Goal: Download file/media

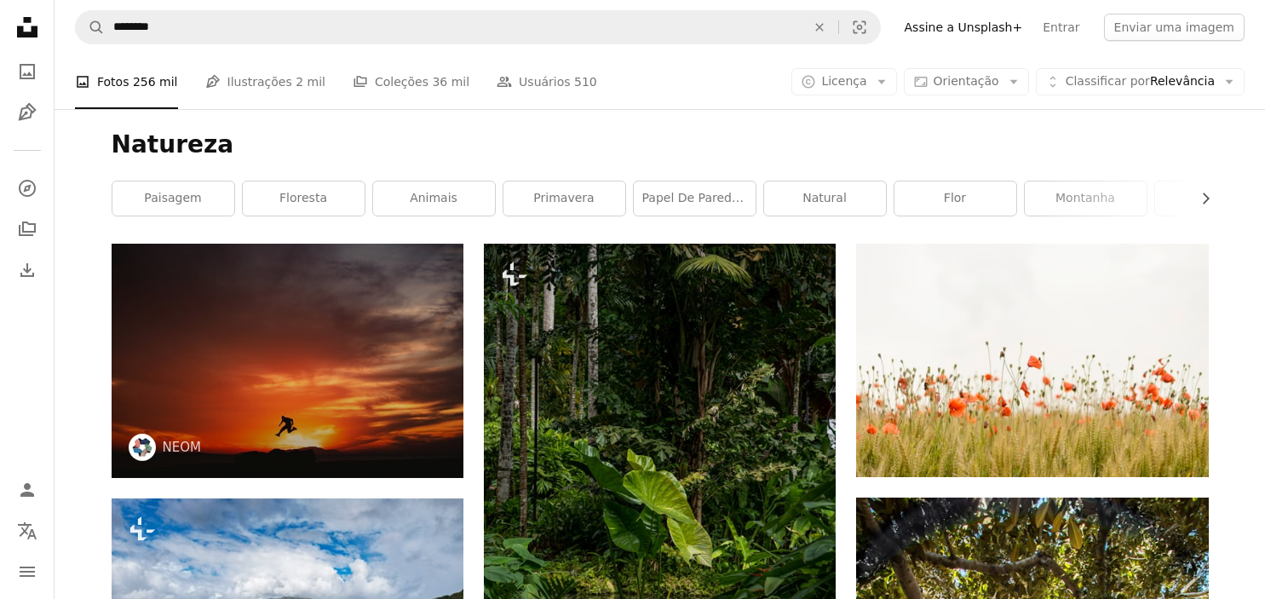
scroll to position [23743, 0]
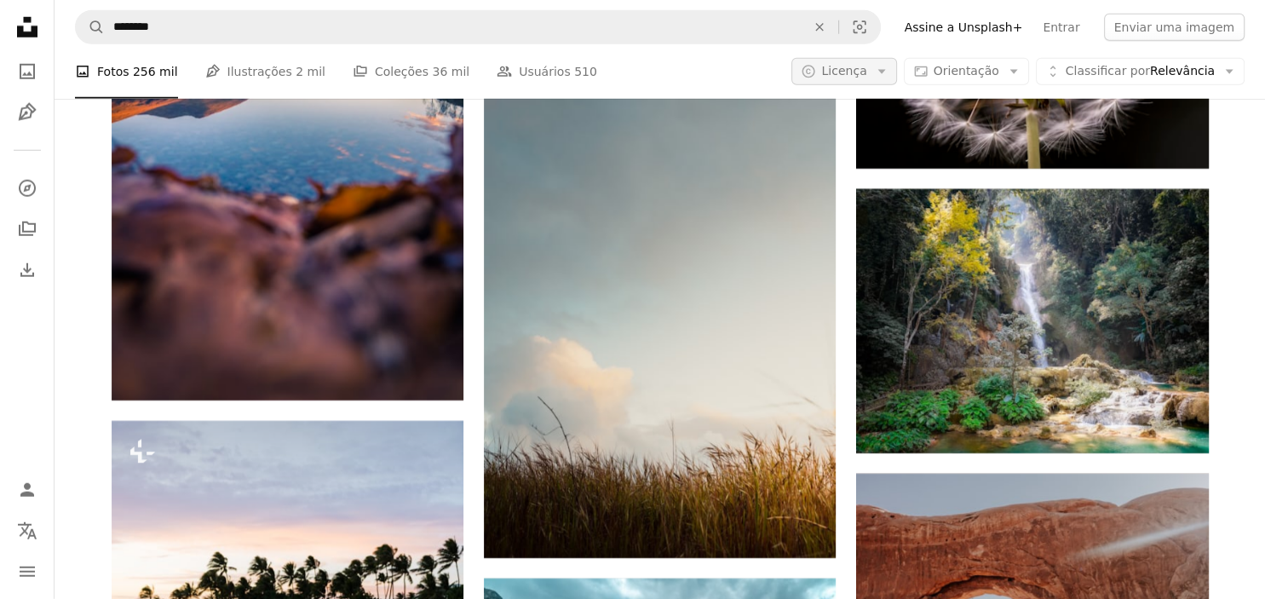
click at [858, 71] on span "Licença" at bounding box center [843, 71] width 45 height 14
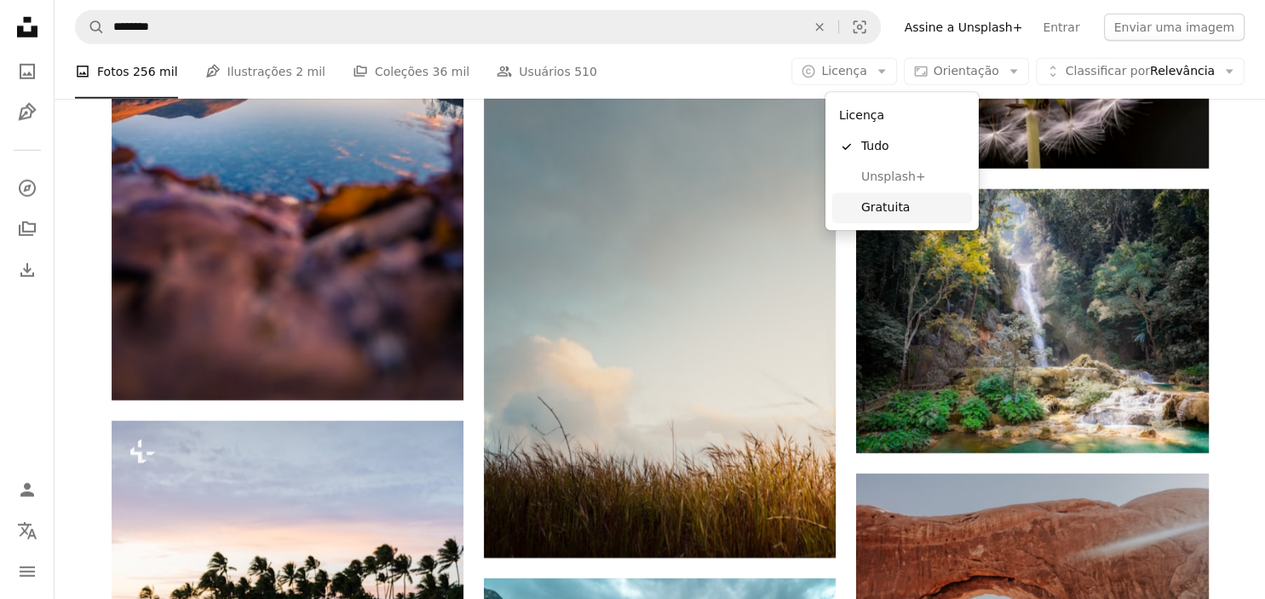
click at [892, 210] on span "Gratuita" at bounding box center [913, 207] width 104 height 17
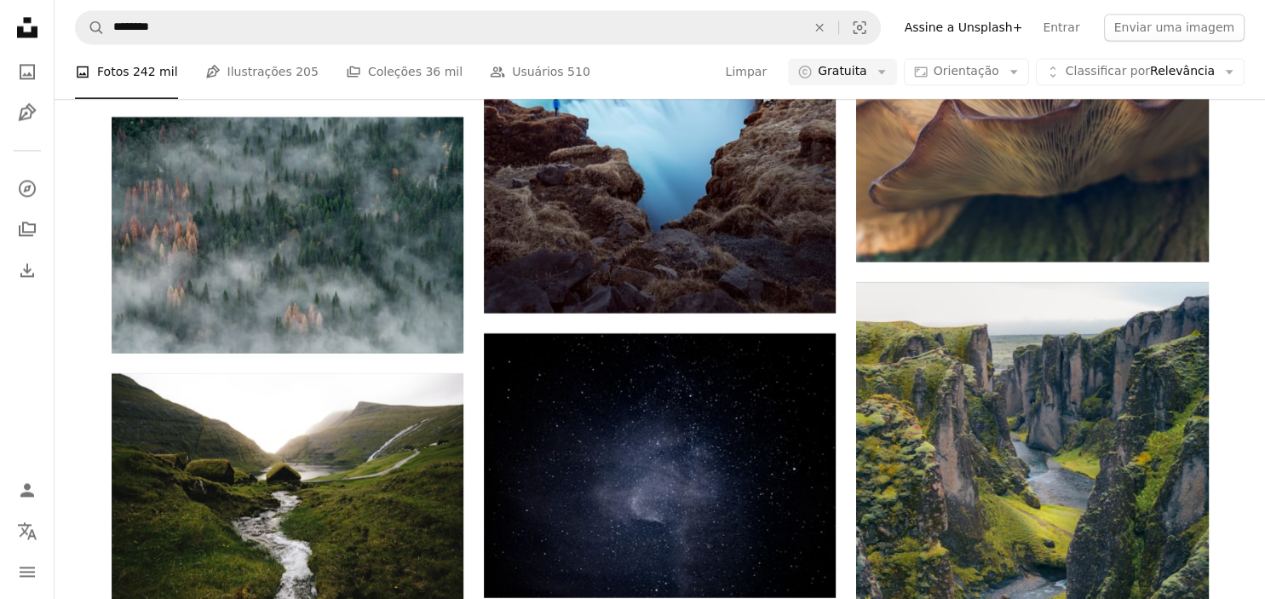
scroll to position [33906, 0]
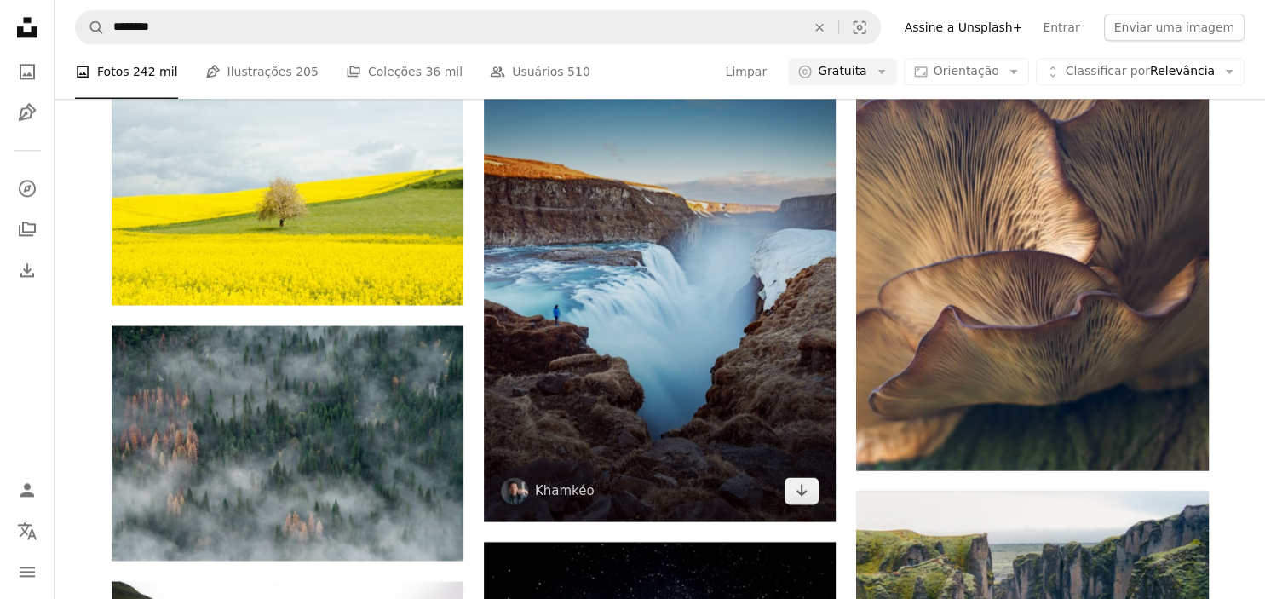
click at [617, 233] on img at bounding box center [660, 275] width 352 height 493
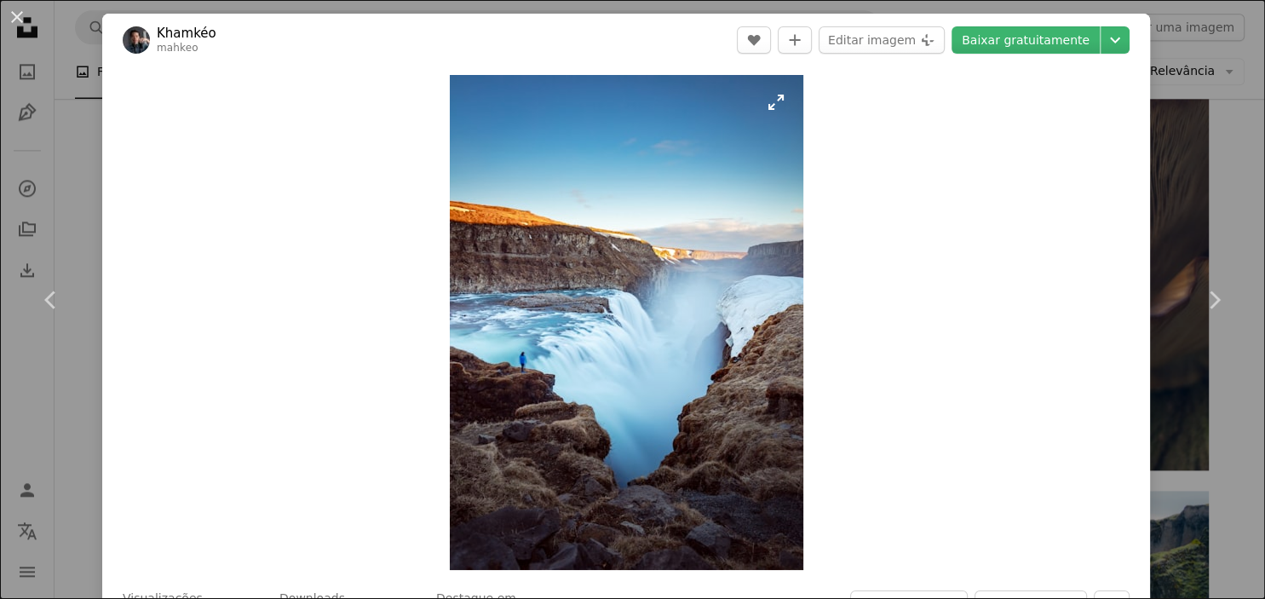
click at [622, 259] on img "Ampliar esta imagem" at bounding box center [626, 322] width 353 height 495
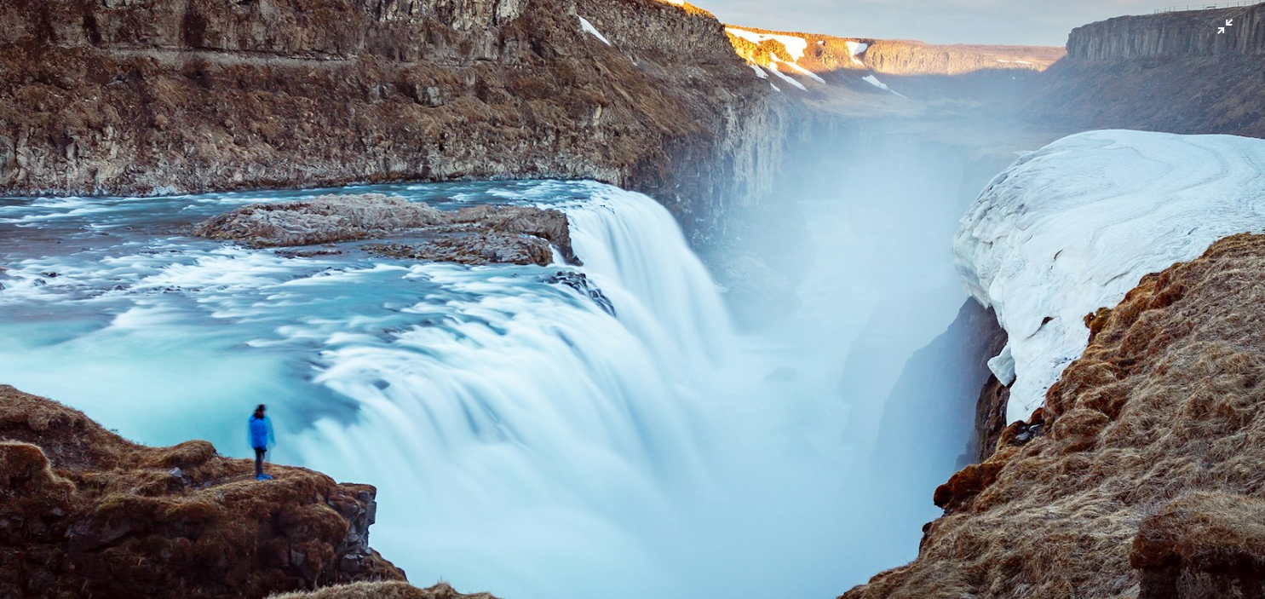
scroll to position [996, 0]
